Goal: Task Accomplishment & Management: Manage account settings

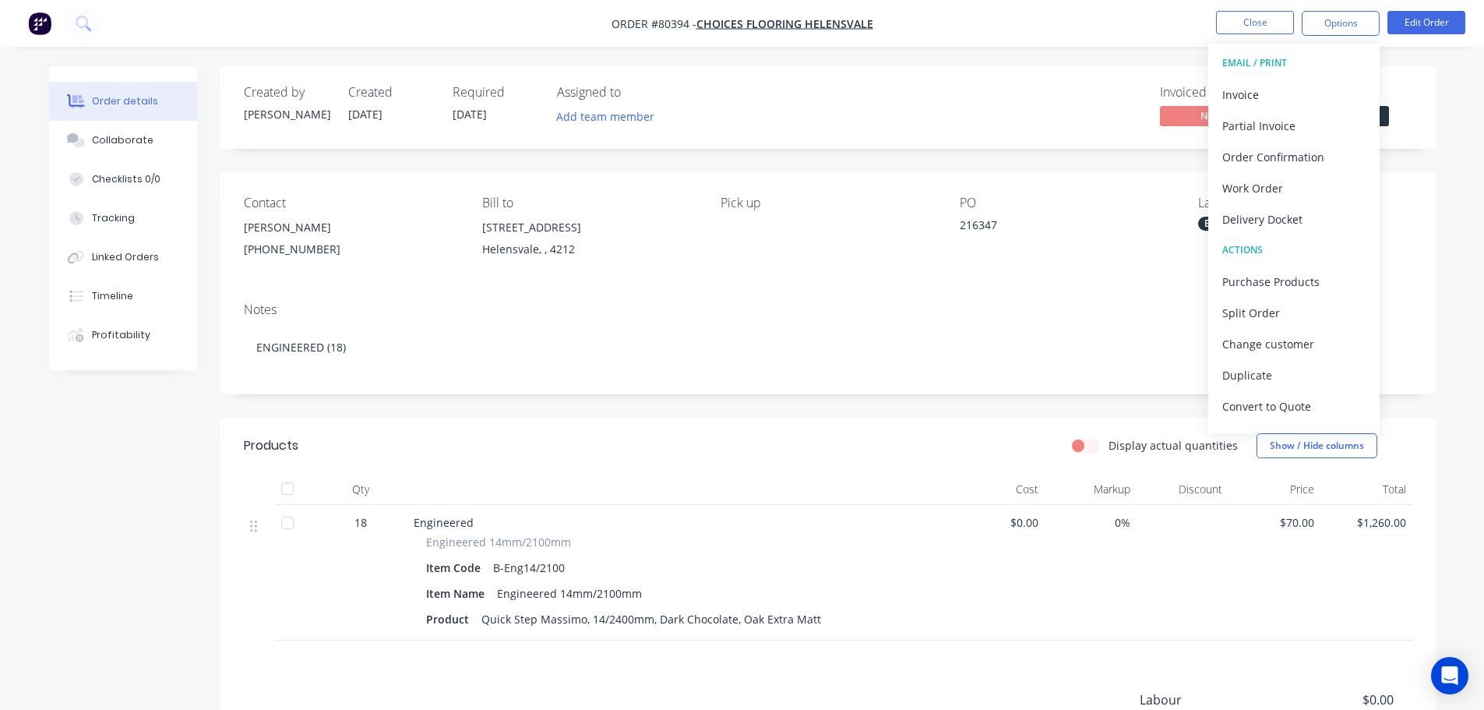
click at [41, 24] on img "button" at bounding box center [39, 23] width 23 height 23
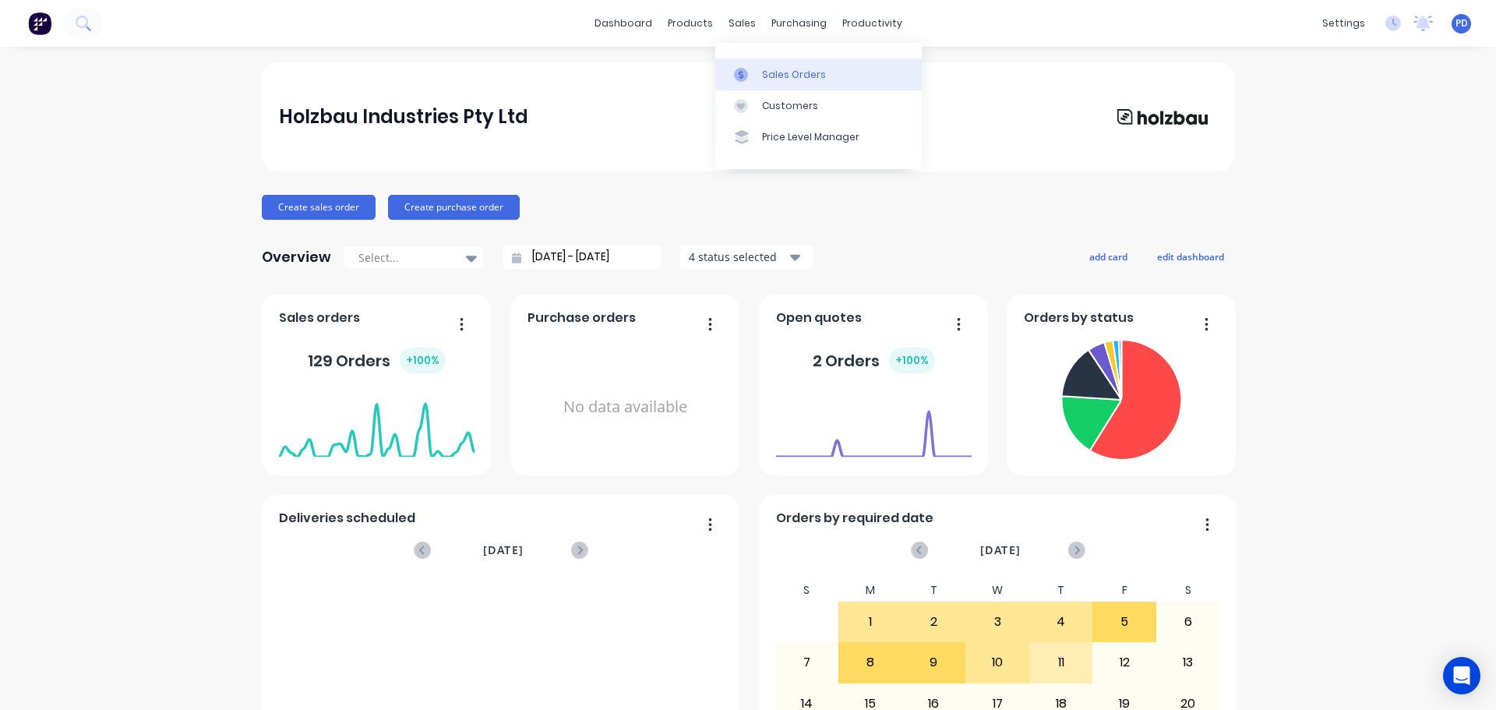
click at [789, 84] on link "Sales Orders" at bounding box center [818, 73] width 206 height 31
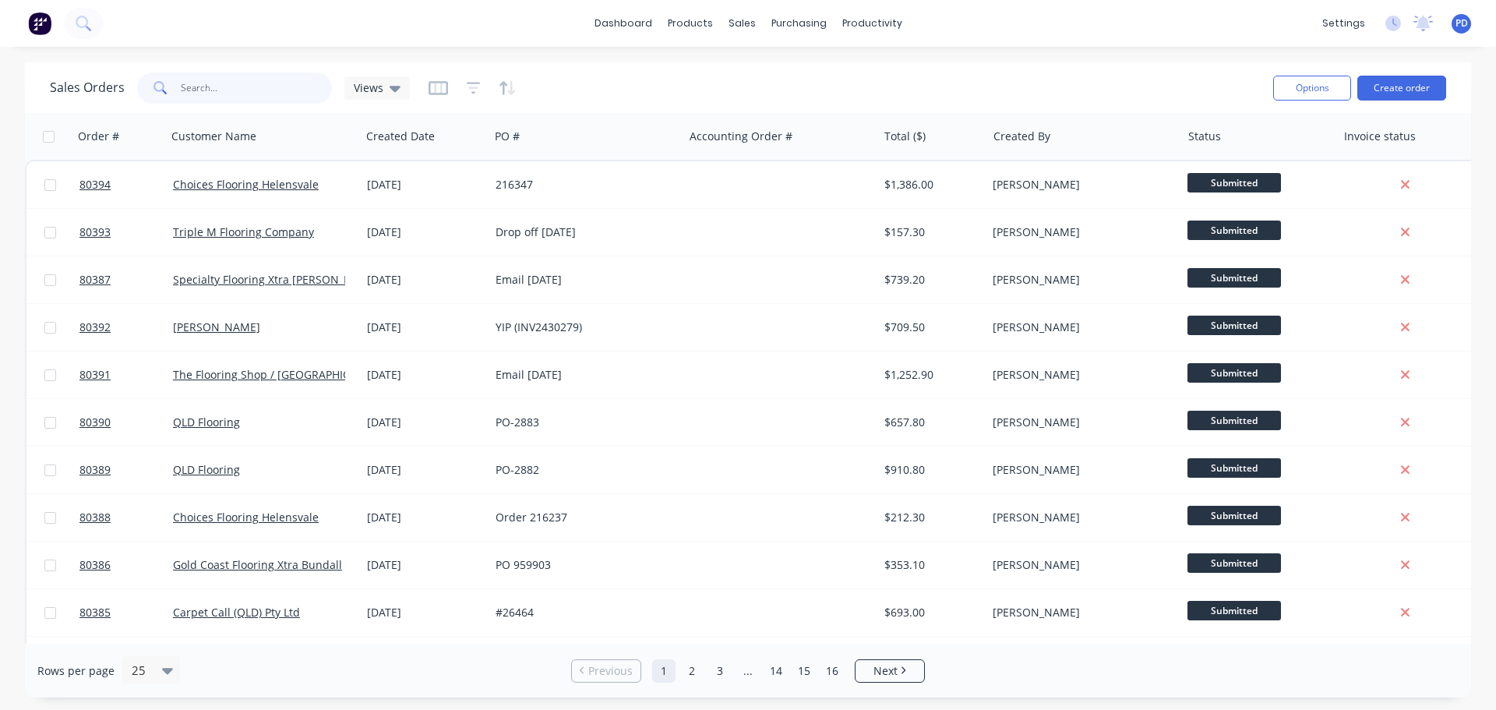
click at [188, 90] on input "text" at bounding box center [257, 87] width 152 height 31
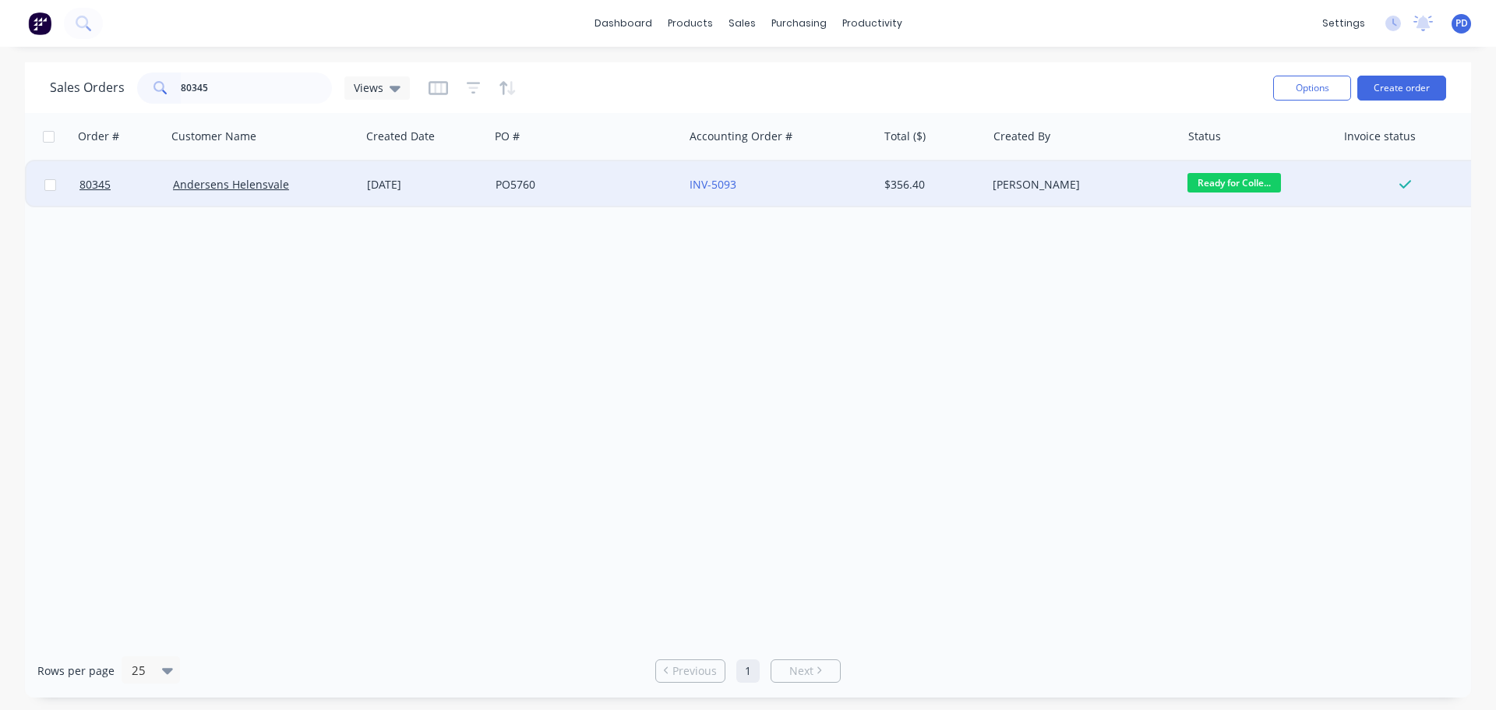
click at [1203, 183] on span "Ready for Colle..." at bounding box center [1235, 182] width 94 height 19
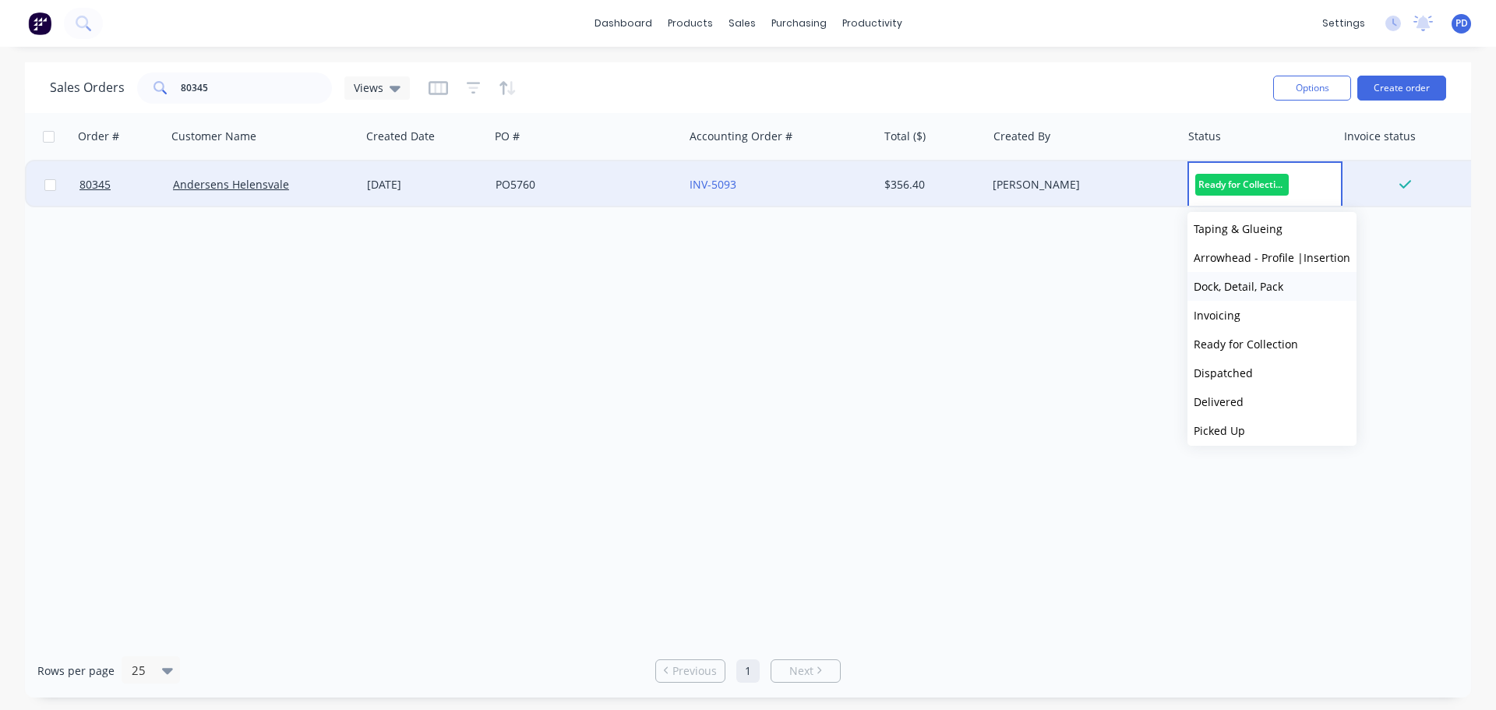
scroll to position [125, 0]
click at [1222, 368] on span "Dispatched" at bounding box center [1223, 367] width 59 height 15
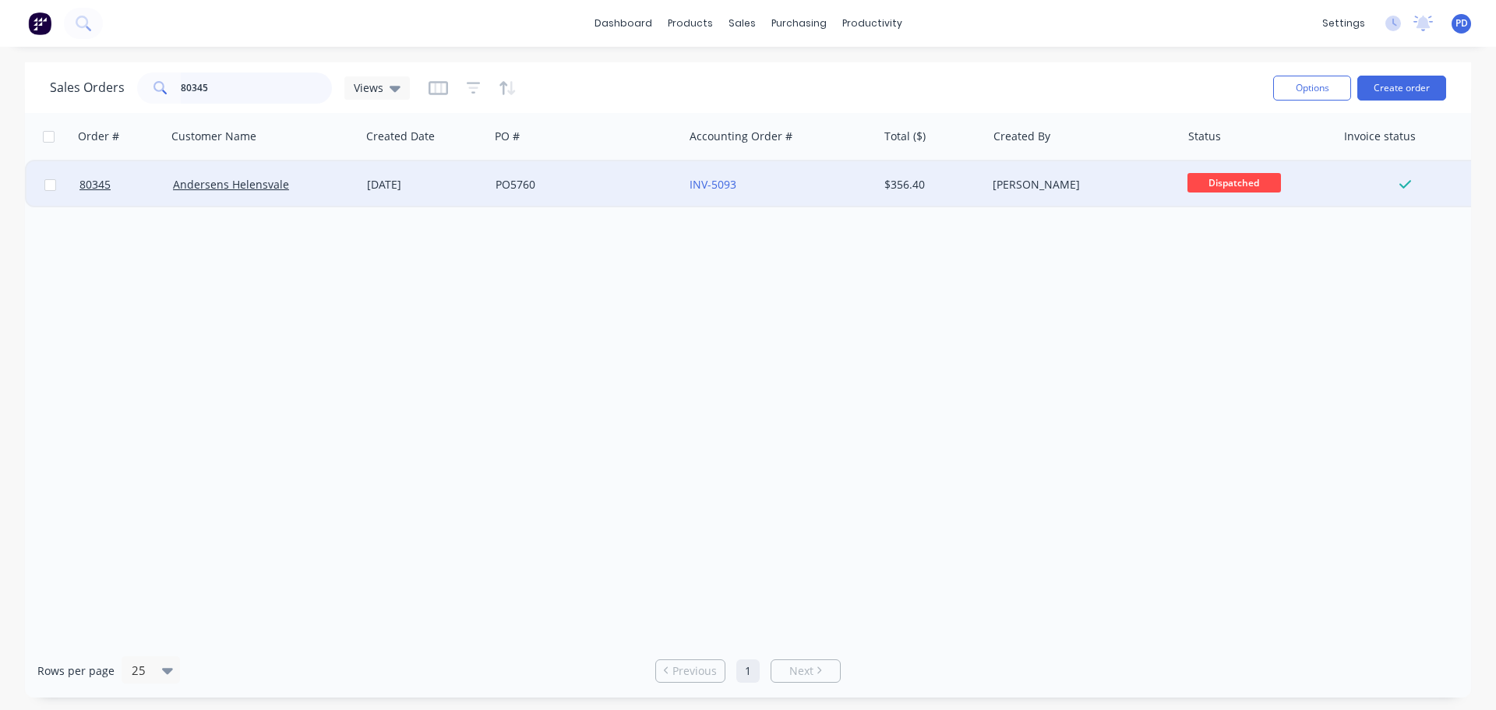
click at [293, 95] on input "80345" at bounding box center [257, 87] width 152 height 31
click at [1239, 183] on span "Ready for Colle..." at bounding box center [1235, 182] width 94 height 19
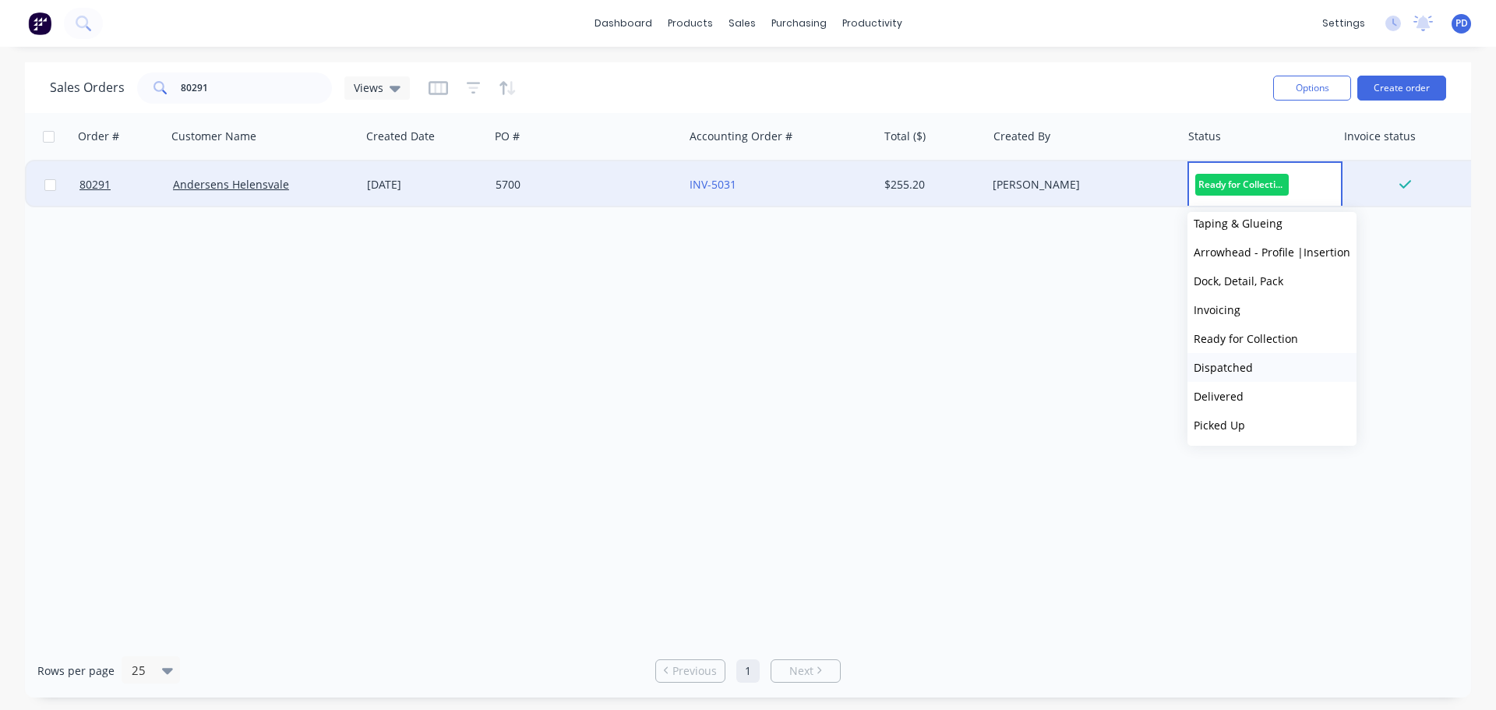
click at [1226, 364] on span "Dispatched" at bounding box center [1223, 367] width 59 height 15
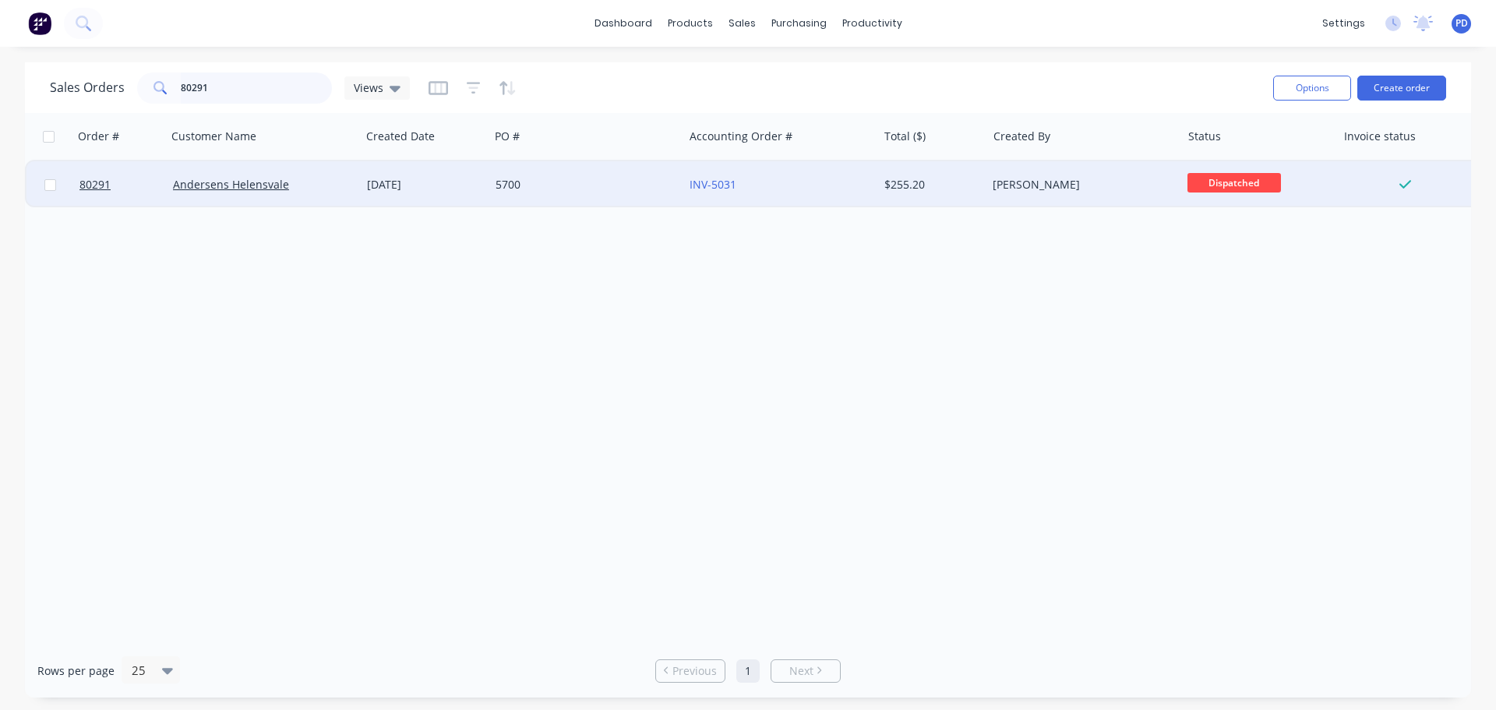
click at [224, 77] on input "80291" at bounding box center [257, 87] width 152 height 31
click at [1241, 173] on span "Ready for Colle..." at bounding box center [1235, 182] width 94 height 19
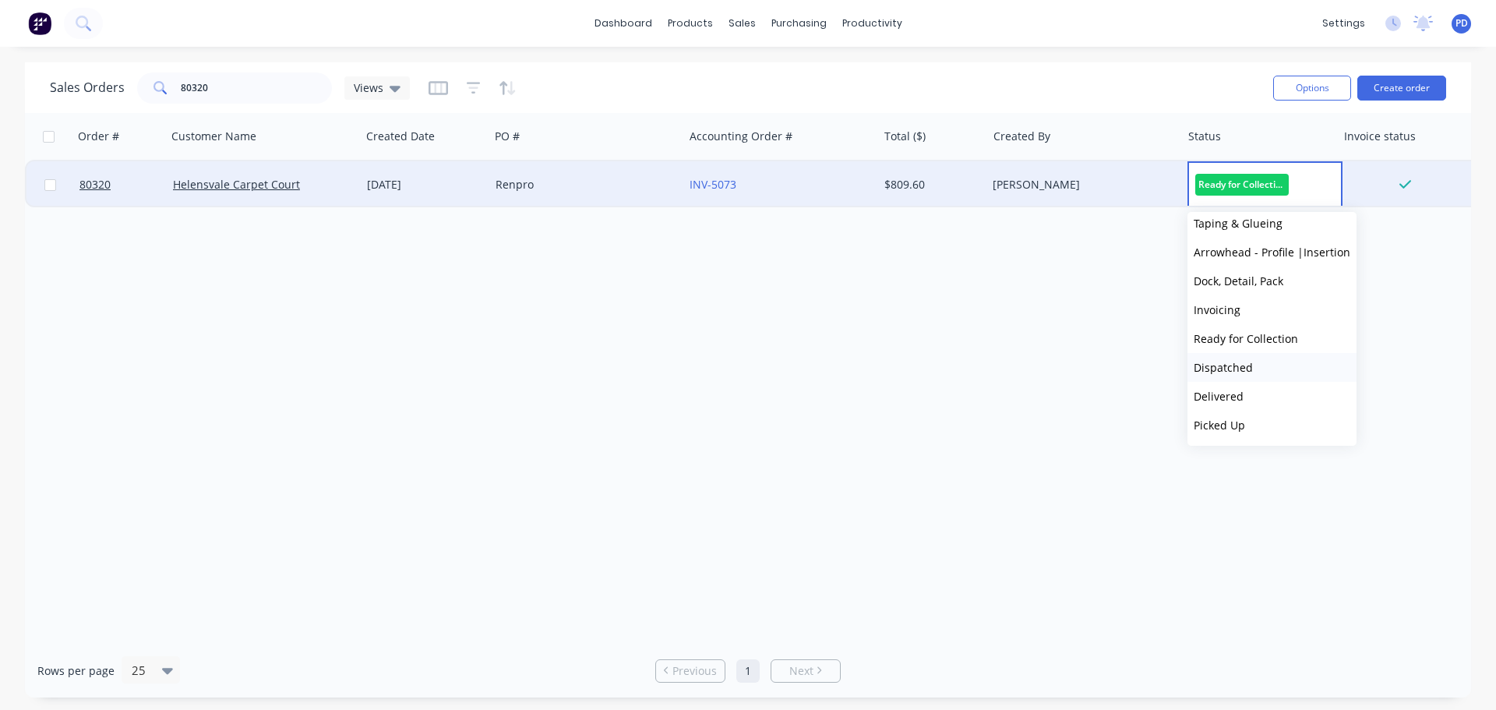
click at [1234, 371] on span "Dispatched" at bounding box center [1223, 367] width 59 height 15
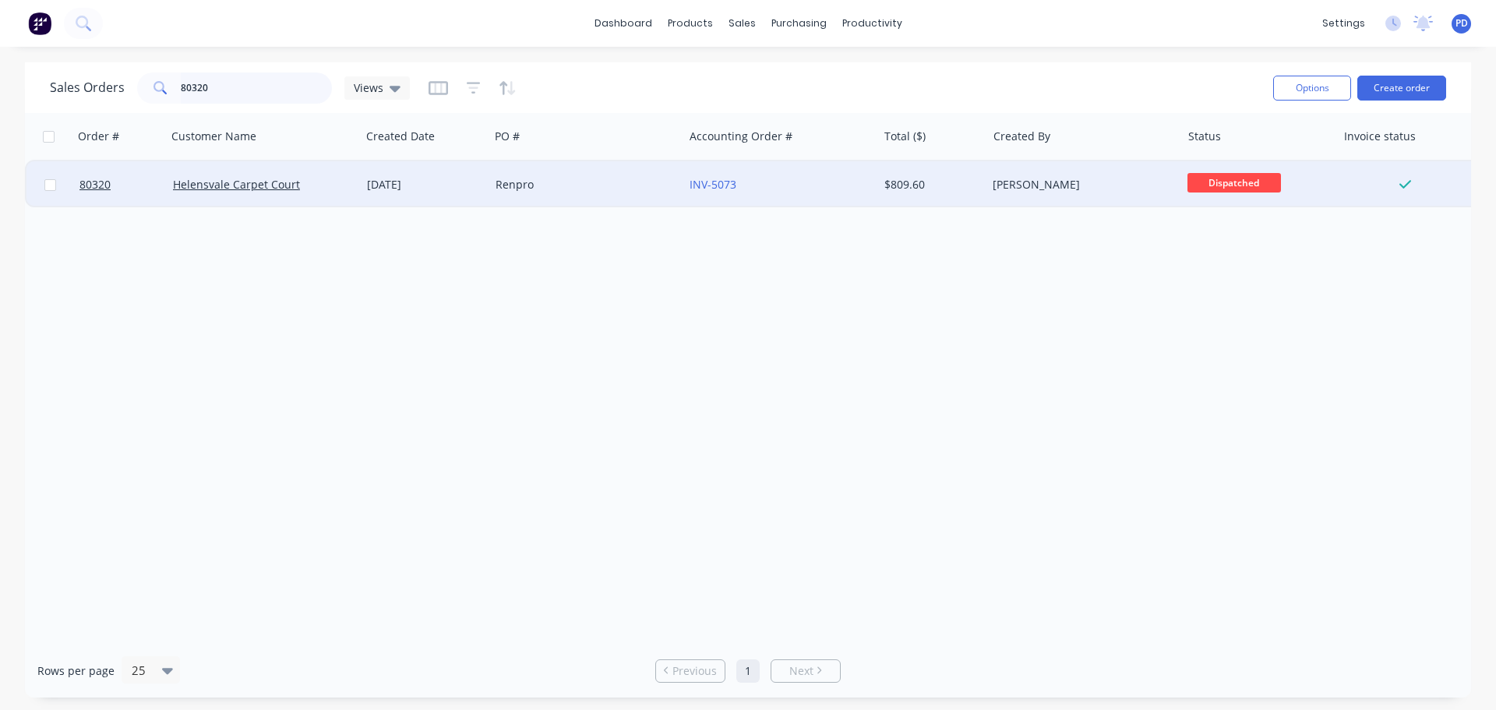
click at [221, 93] on input "80320" at bounding box center [257, 87] width 152 height 31
click at [1223, 182] on span "Invoicing" at bounding box center [1235, 182] width 94 height 19
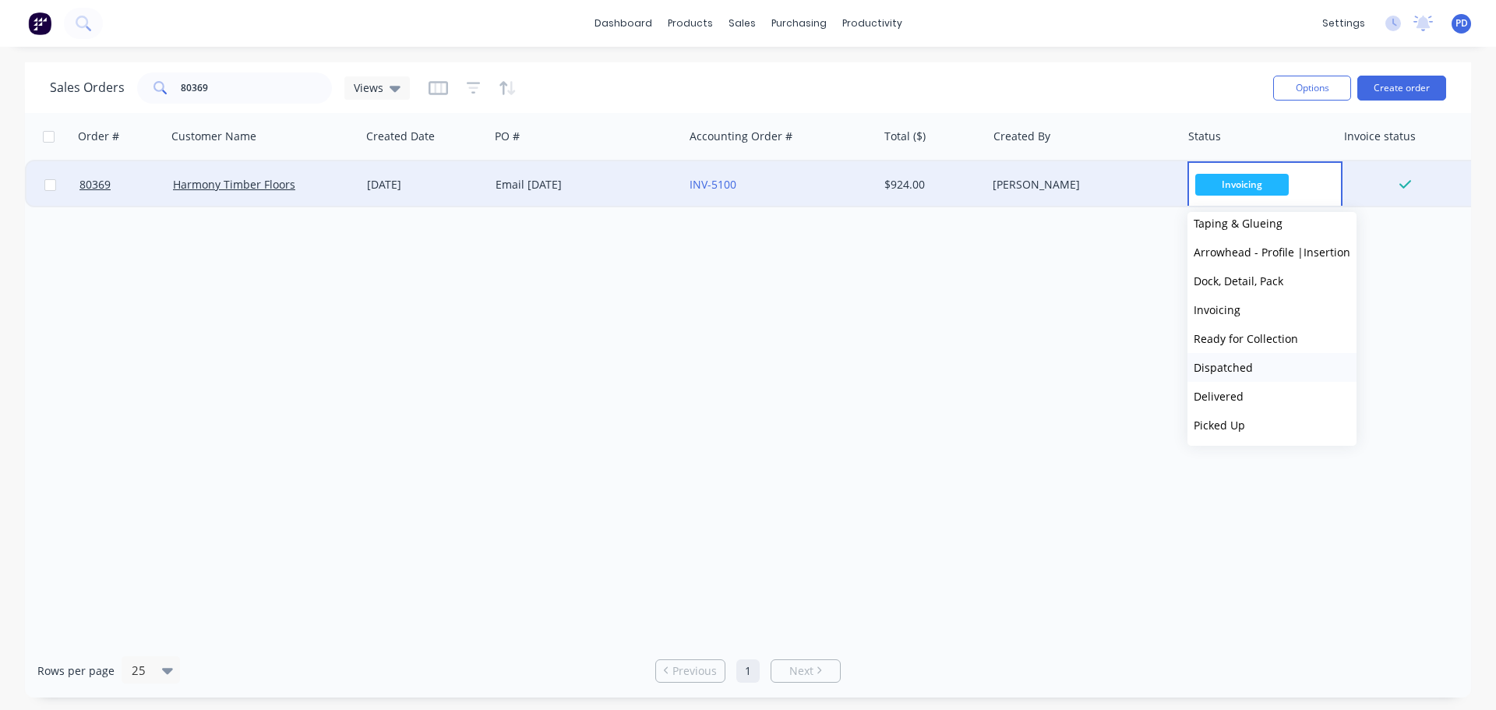
click at [1222, 369] on span "Dispatched" at bounding box center [1223, 367] width 59 height 15
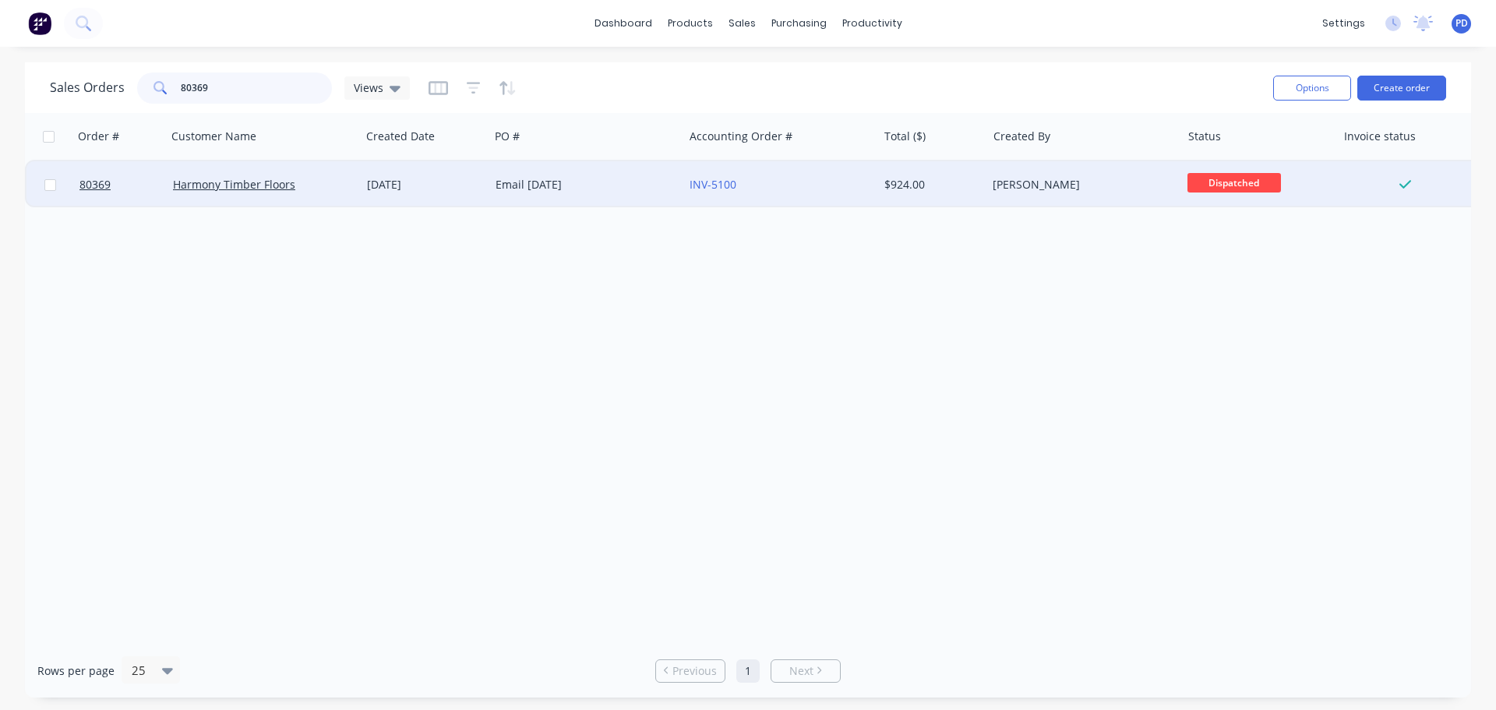
click at [267, 84] on input "80369" at bounding box center [257, 87] width 152 height 31
click at [1227, 189] on span "Ready for Colle..." at bounding box center [1235, 182] width 94 height 19
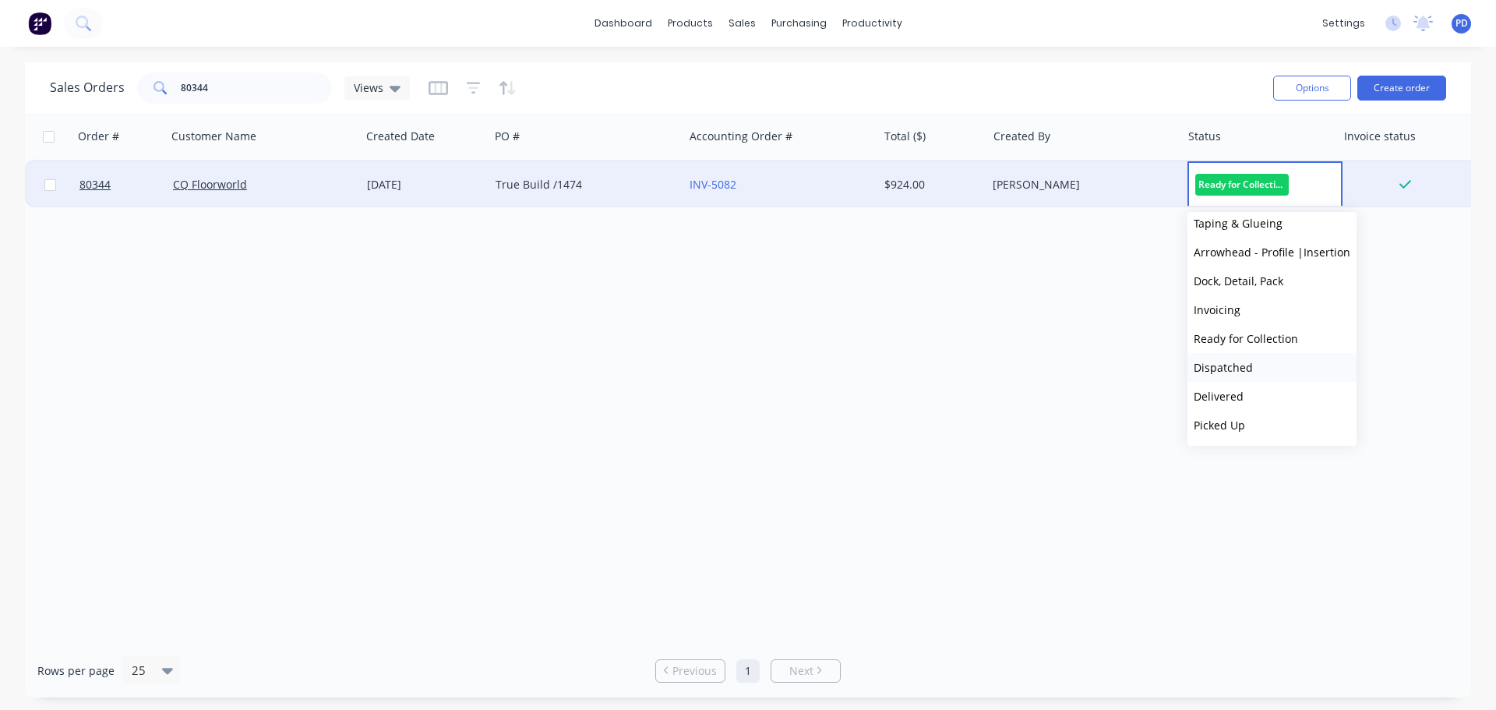
click at [1236, 365] on span "Dispatched" at bounding box center [1223, 367] width 59 height 15
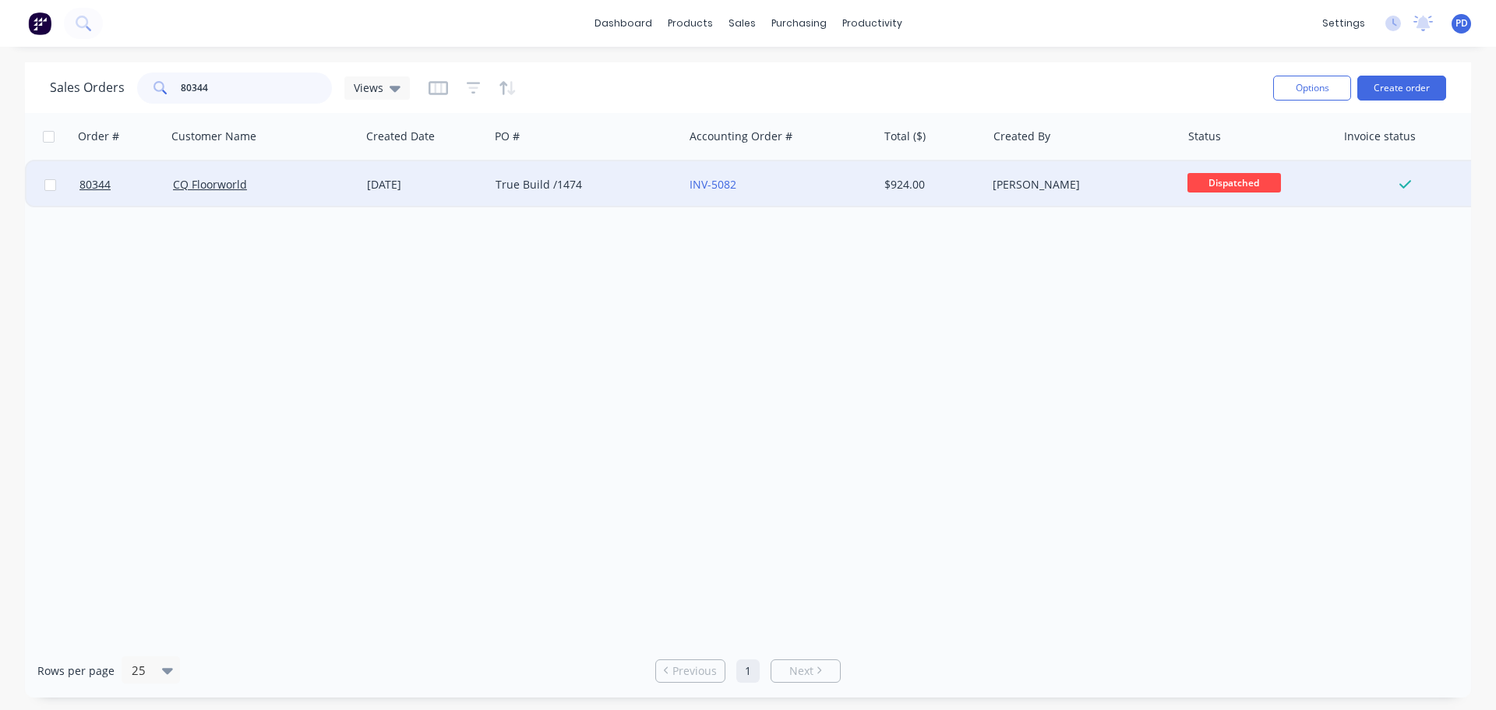
click at [222, 75] on input "80344" at bounding box center [257, 87] width 152 height 31
click at [1248, 182] on span "Ready for Colle..." at bounding box center [1235, 182] width 94 height 19
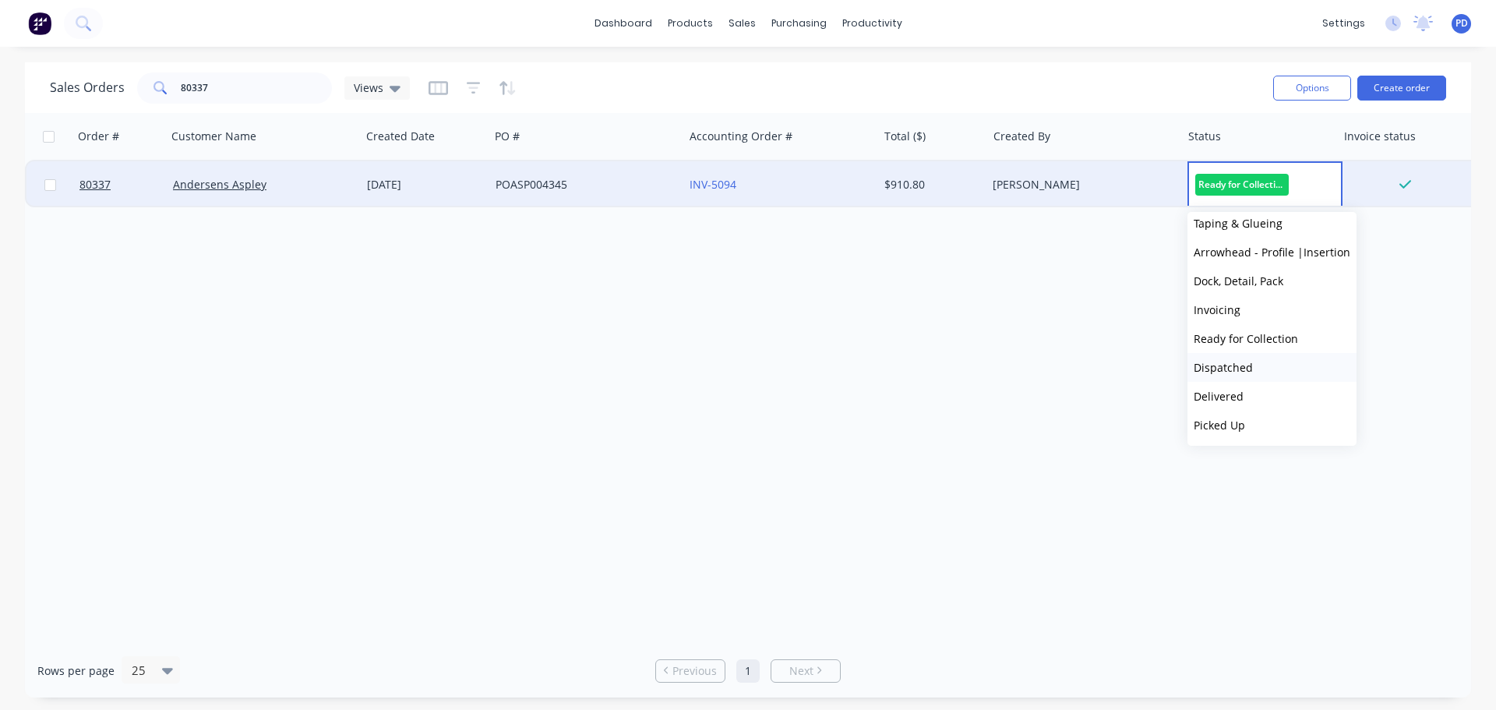
click at [1226, 372] on span "Dispatched" at bounding box center [1223, 367] width 59 height 15
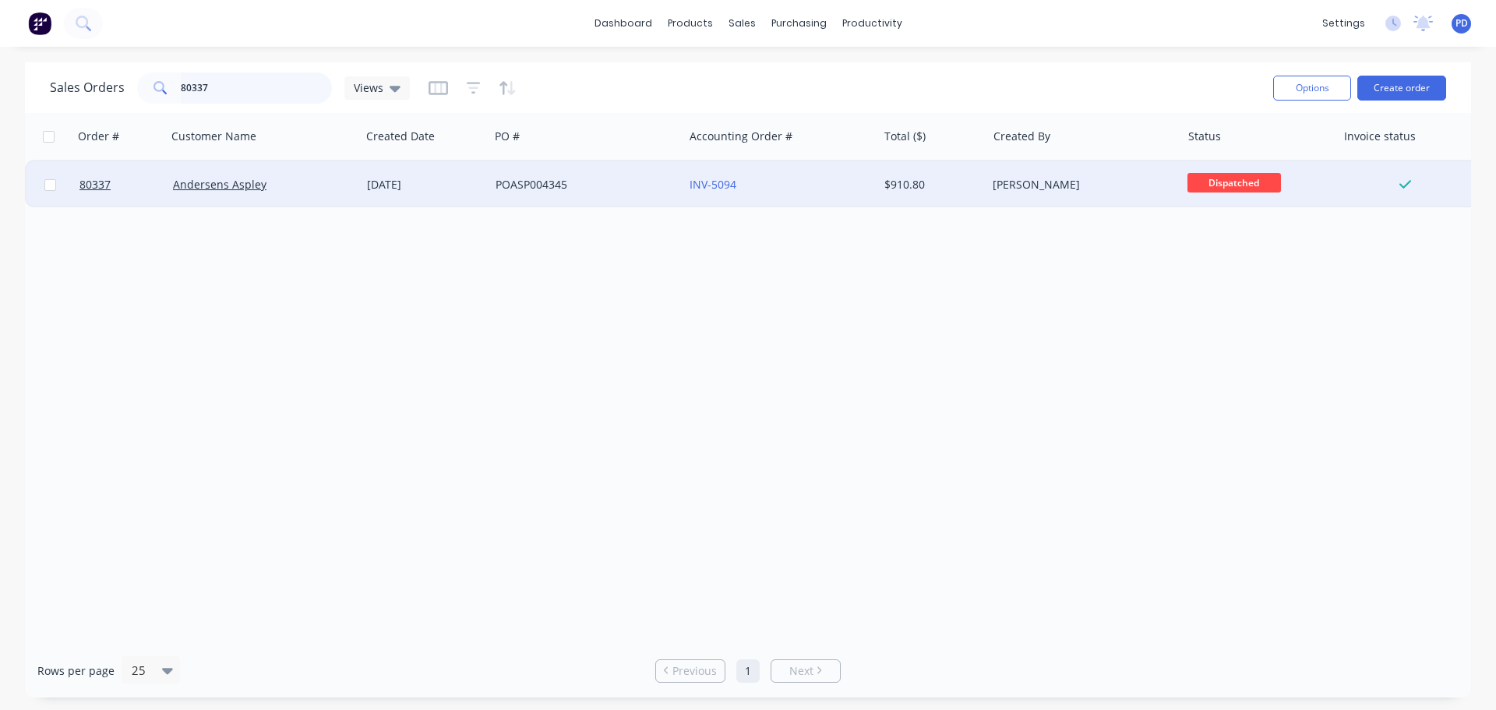
click at [229, 93] on input "80337" at bounding box center [257, 87] width 152 height 31
click at [1258, 185] on span "Ready for Colle..." at bounding box center [1235, 182] width 94 height 19
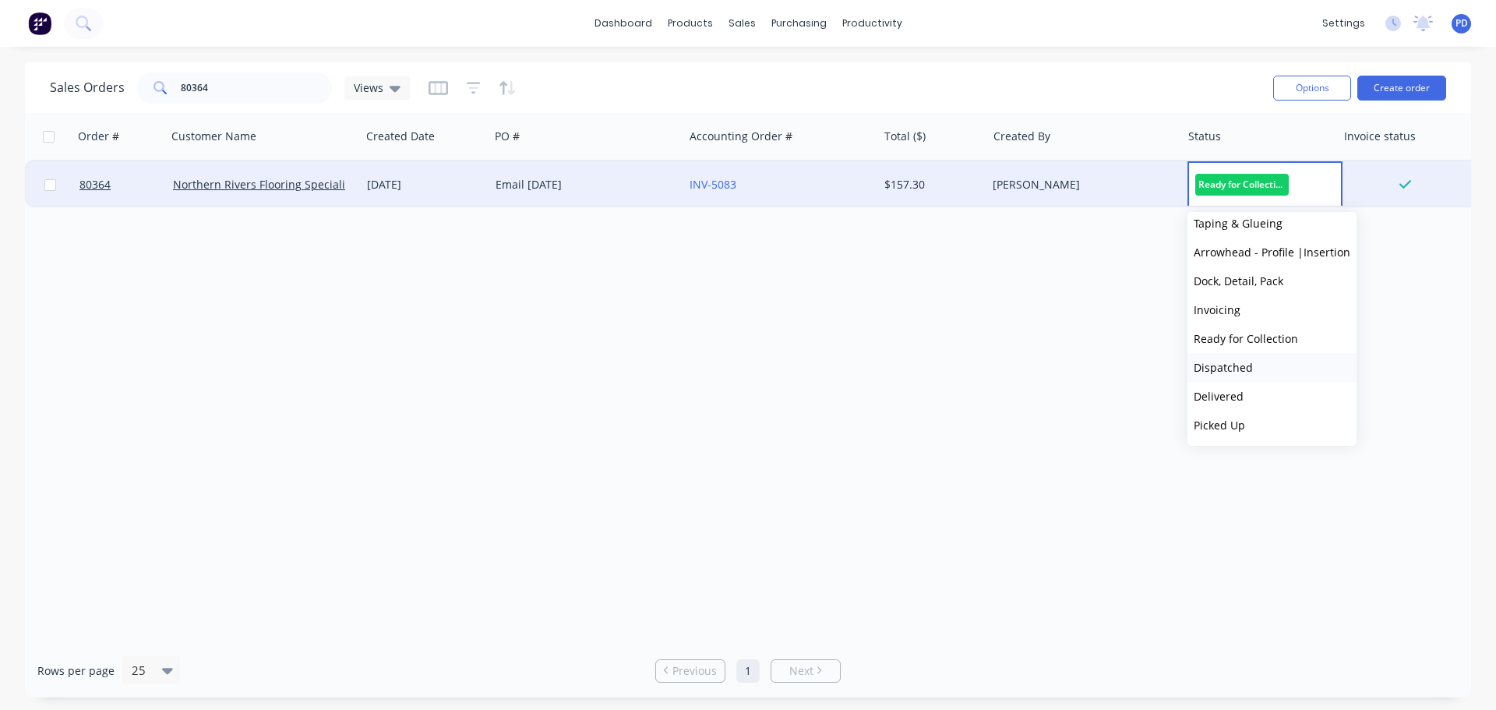
click at [1228, 370] on span "Dispatched" at bounding box center [1223, 367] width 59 height 15
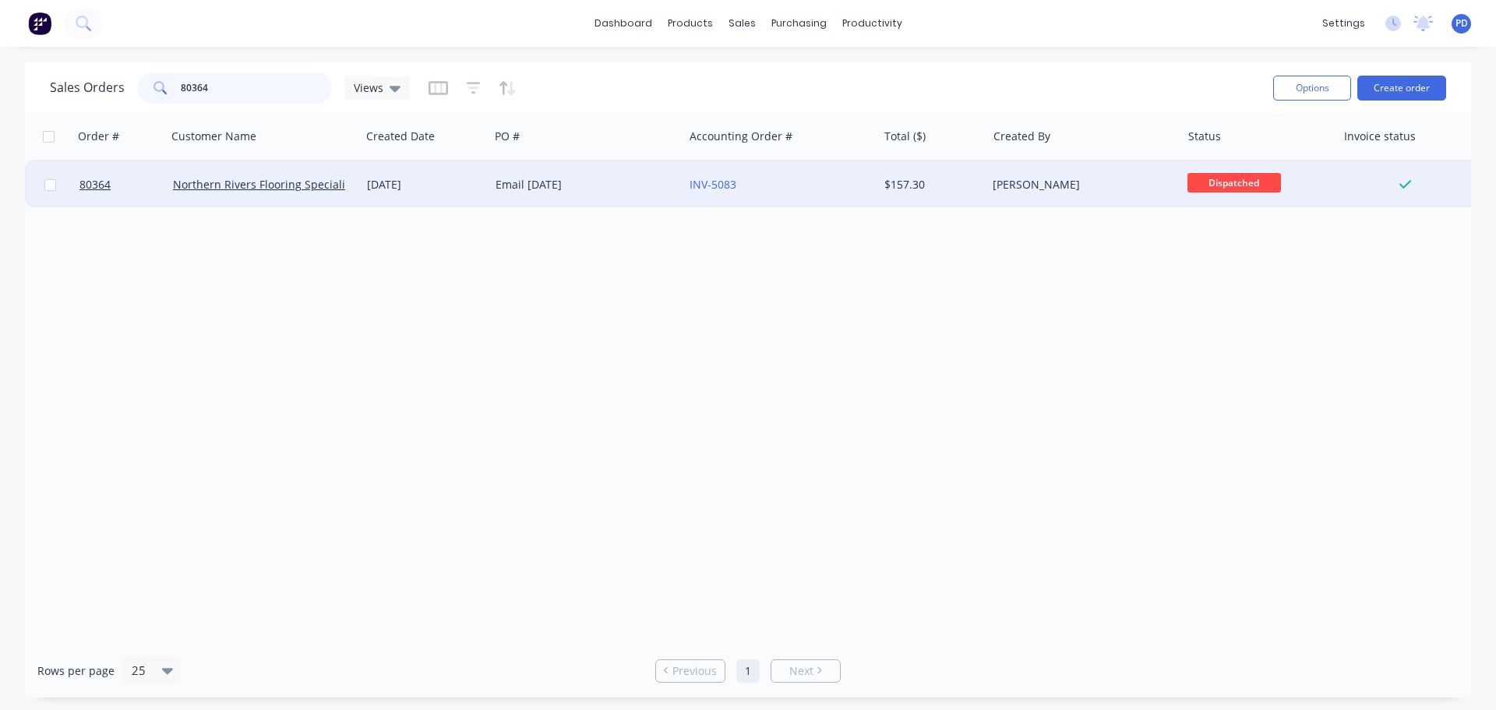
click at [247, 90] on input "80364" at bounding box center [257, 87] width 152 height 31
click at [1233, 182] on span "Ready for Colle..." at bounding box center [1235, 182] width 94 height 19
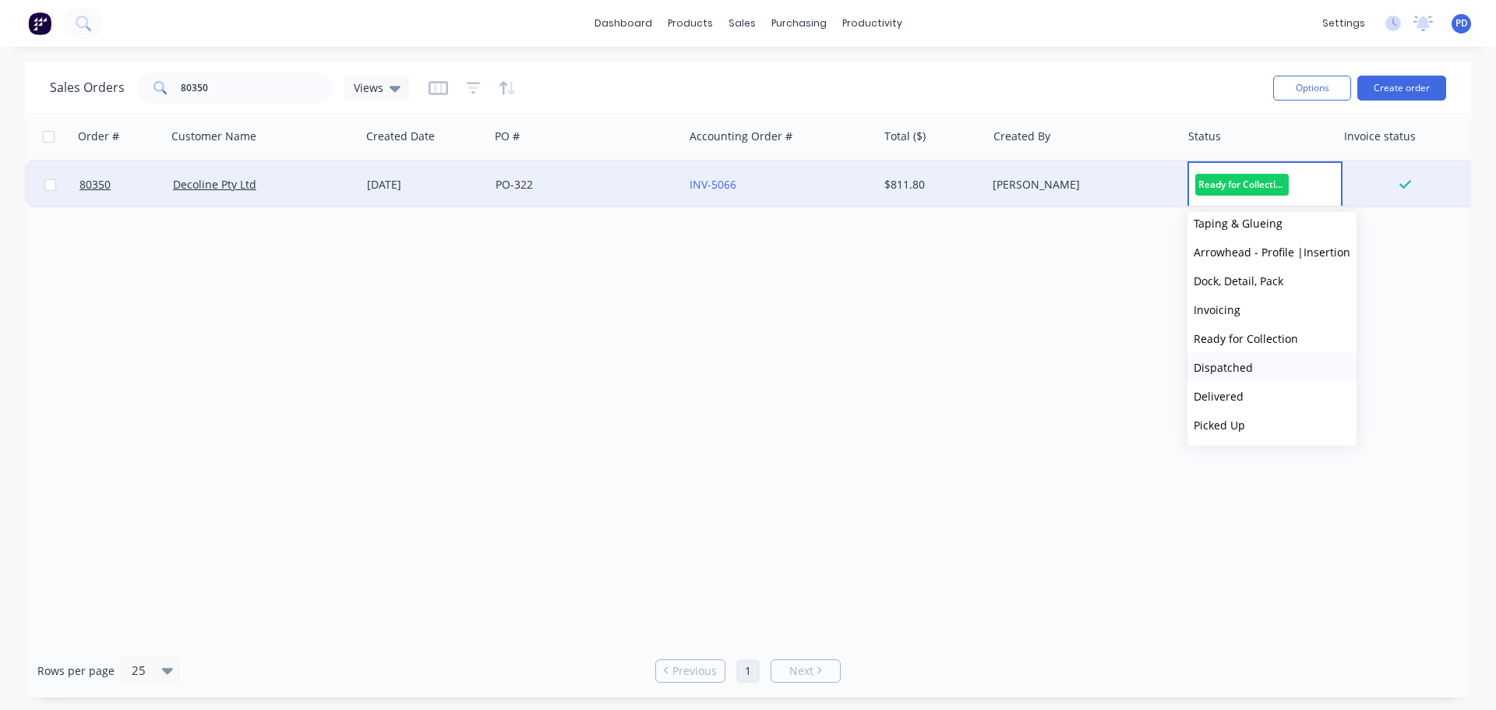
click at [1222, 372] on span "Dispatched" at bounding box center [1223, 367] width 59 height 15
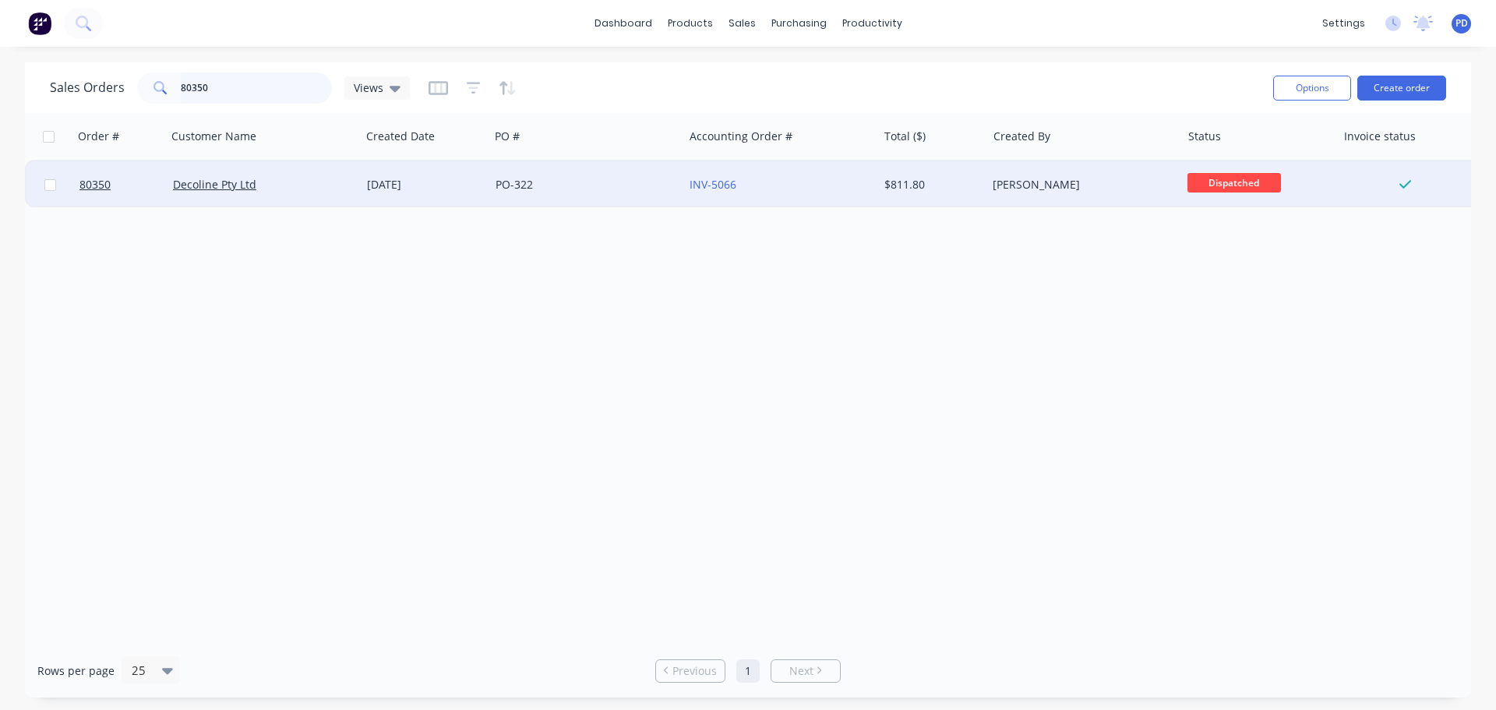
click at [244, 86] on input "80350" at bounding box center [257, 87] width 152 height 31
click at [1244, 190] on span "Ready for Colle..." at bounding box center [1235, 182] width 94 height 19
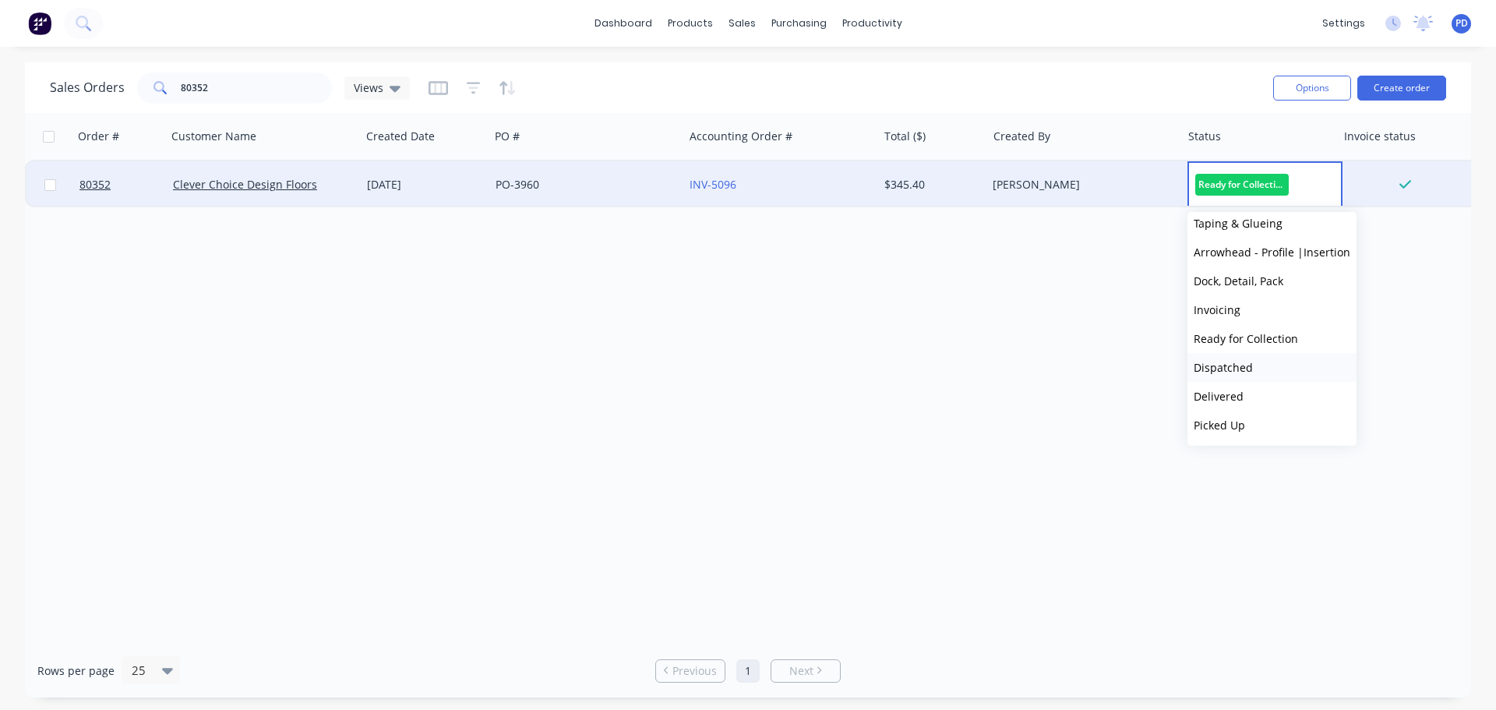
click at [1216, 368] on span "Dispatched" at bounding box center [1223, 367] width 59 height 15
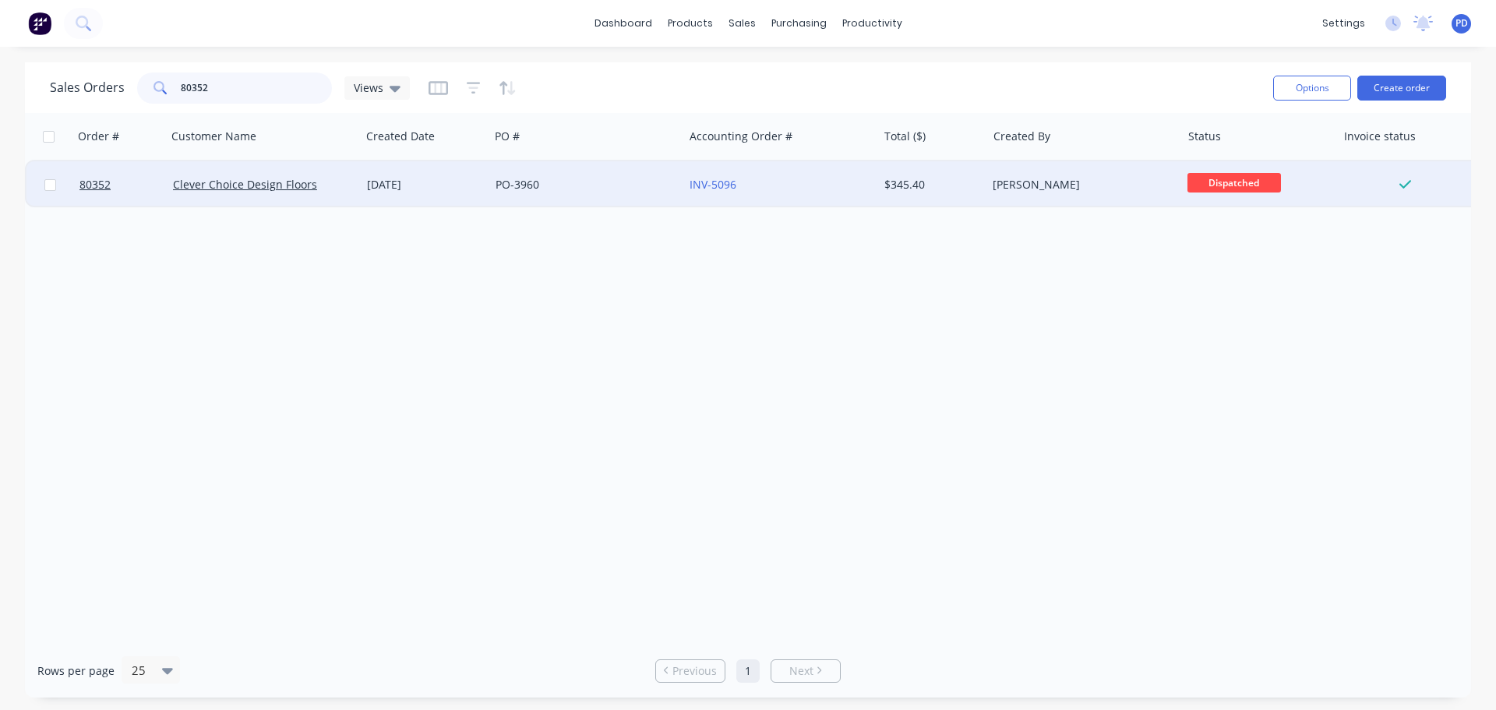
click at [253, 95] on input "80352" at bounding box center [257, 87] width 152 height 31
click at [1239, 174] on span "Ready for Colle..." at bounding box center [1235, 182] width 94 height 19
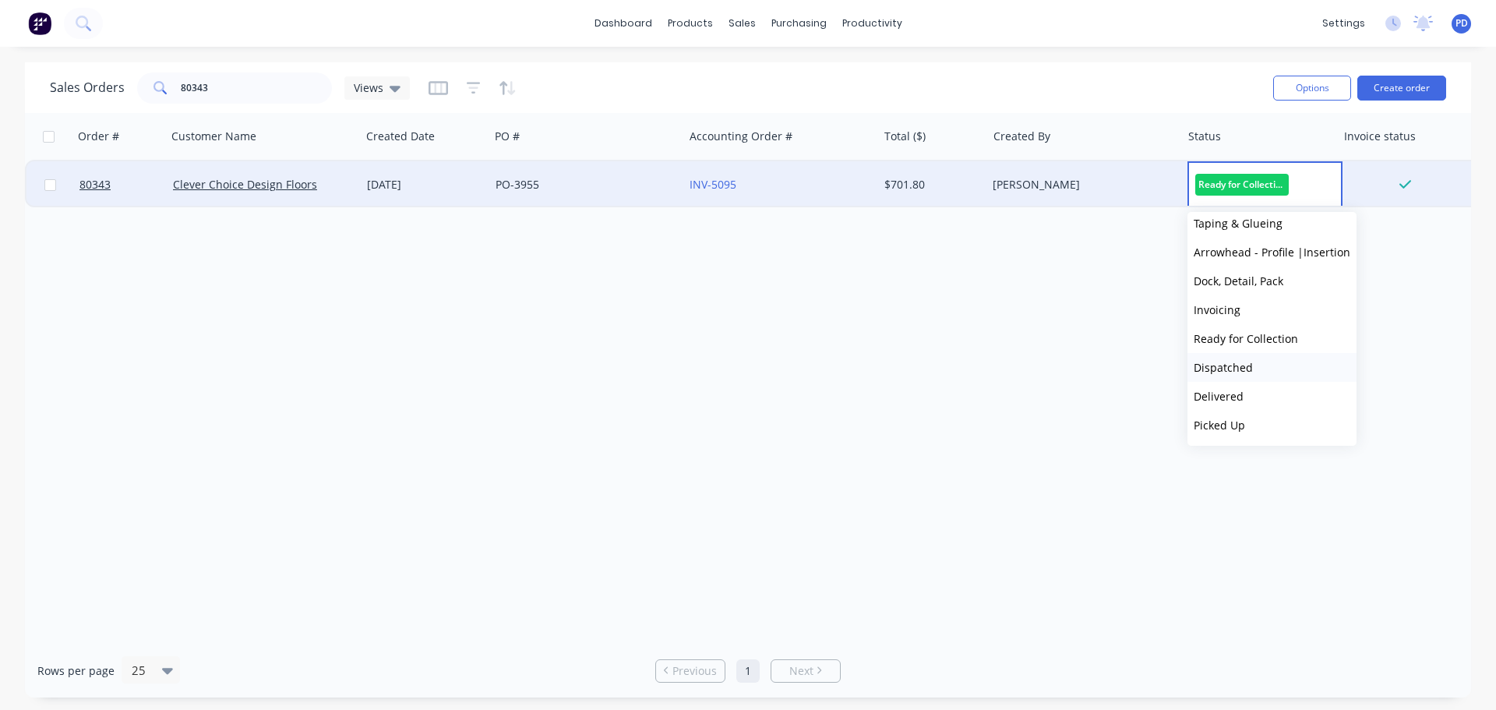
click at [1212, 360] on span "Dispatched" at bounding box center [1223, 367] width 59 height 15
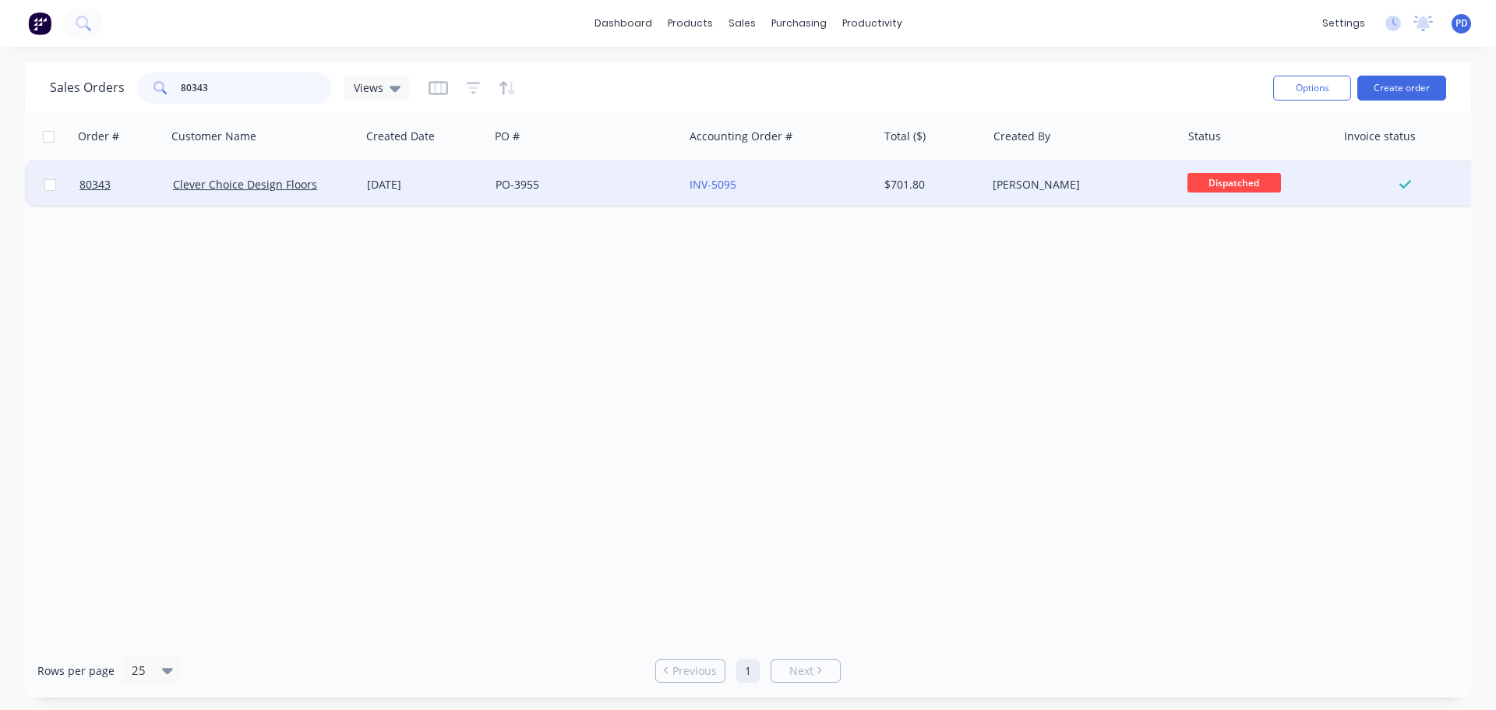
click at [223, 90] on input "80343" at bounding box center [257, 87] width 152 height 31
type input "80351"
click at [1236, 185] on span "Ready for Colle..." at bounding box center [1235, 182] width 94 height 19
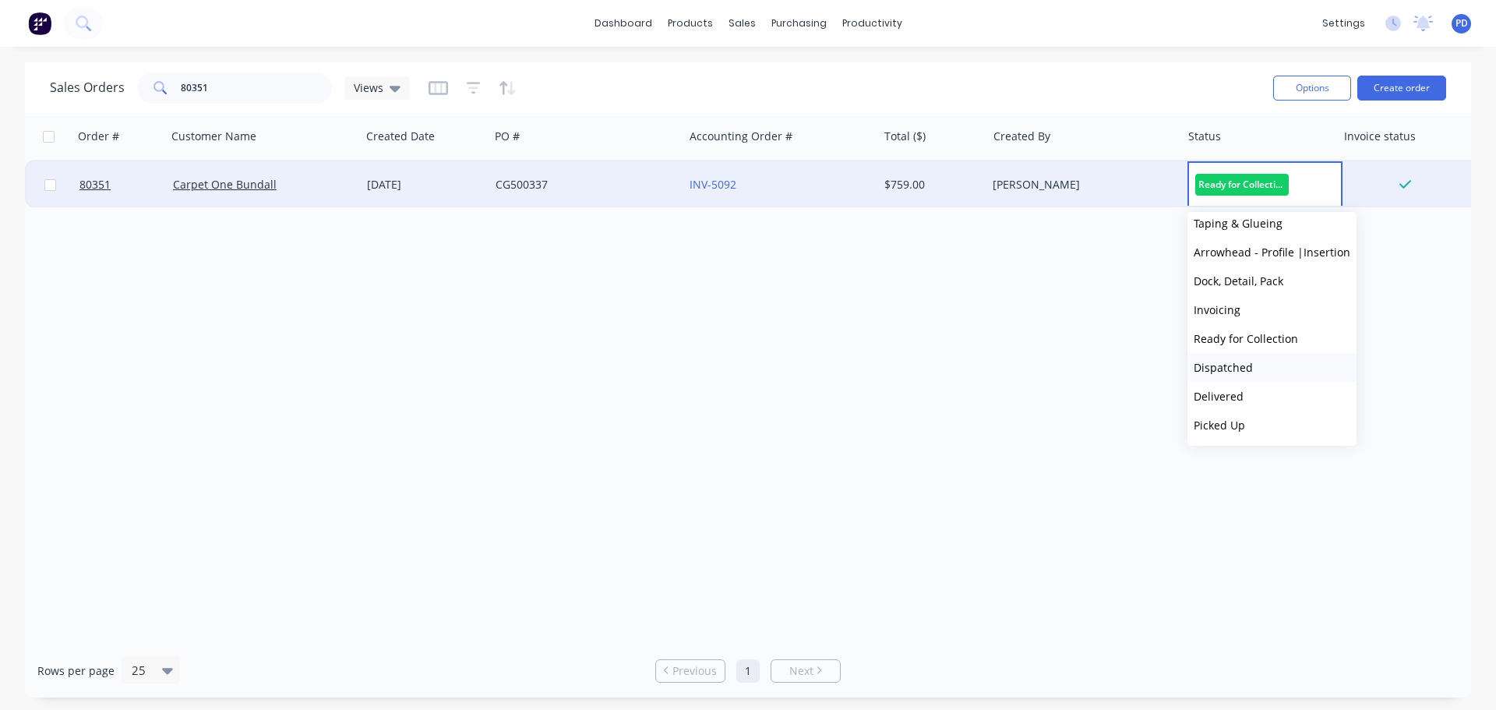
click at [1220, 372] on span "Dispatched" at bounding box center [1223, 367] width 59 height 15
